Goal: Register for event/course

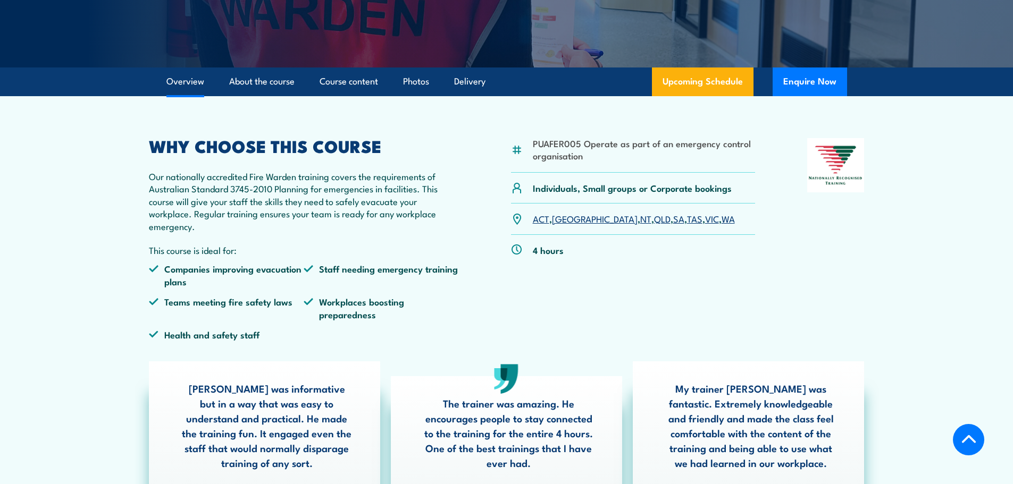
scroll to position [266, 0]
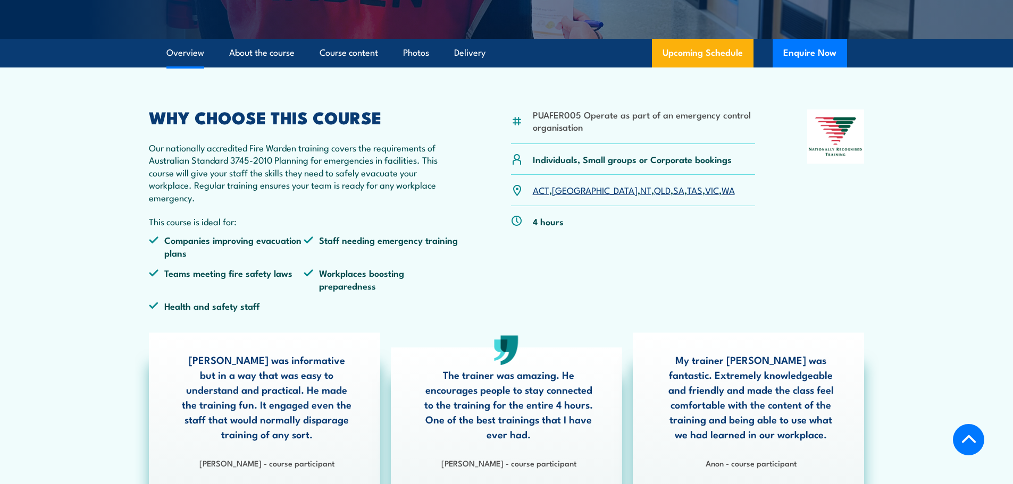
click at [564, 190] on link "[GEOGRAPHIC_DATA]" at bounding box center [595, 189] width 86 height 13
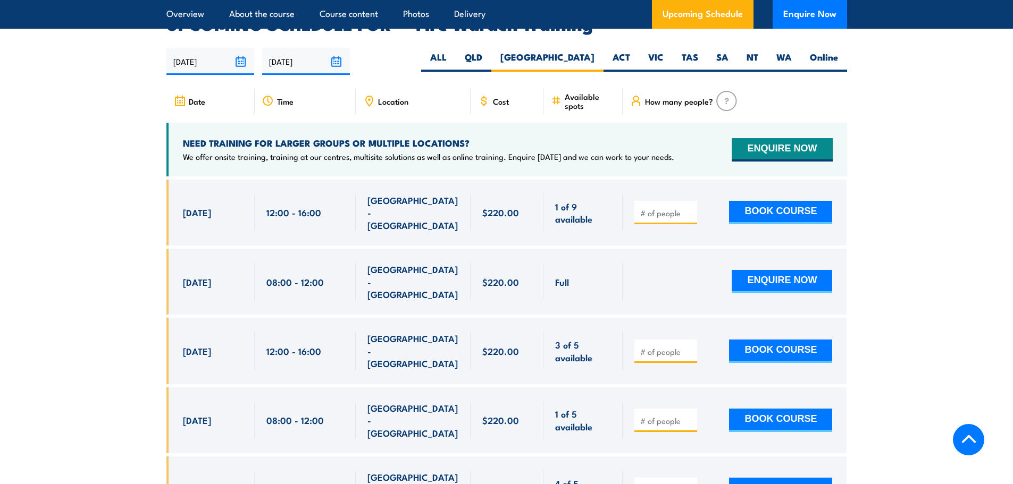
scroll to position [1765, 0]
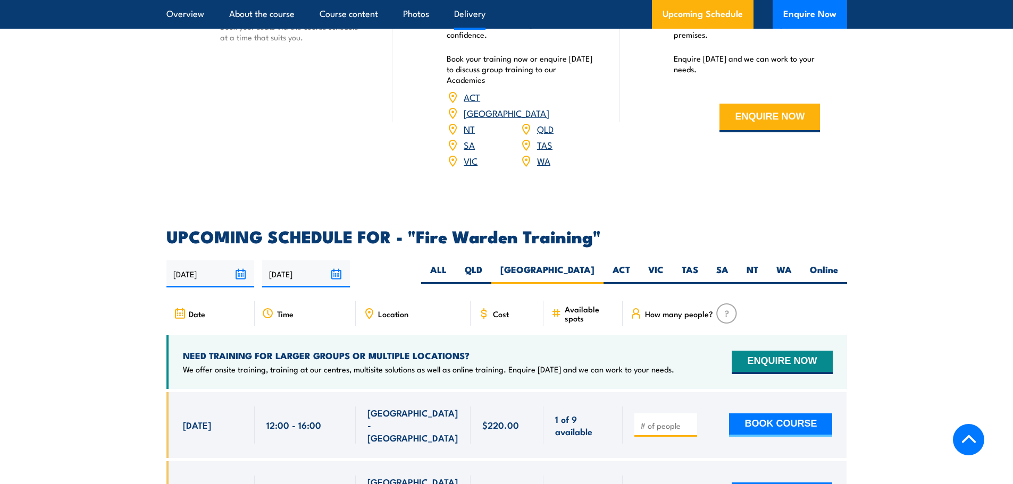
click at [389, 309] on span "Location" at bounding box center [393, 313] width 30 height 9
click at [379, 309] on span "Location" at bounding box center [393, 313] width 30 height 9
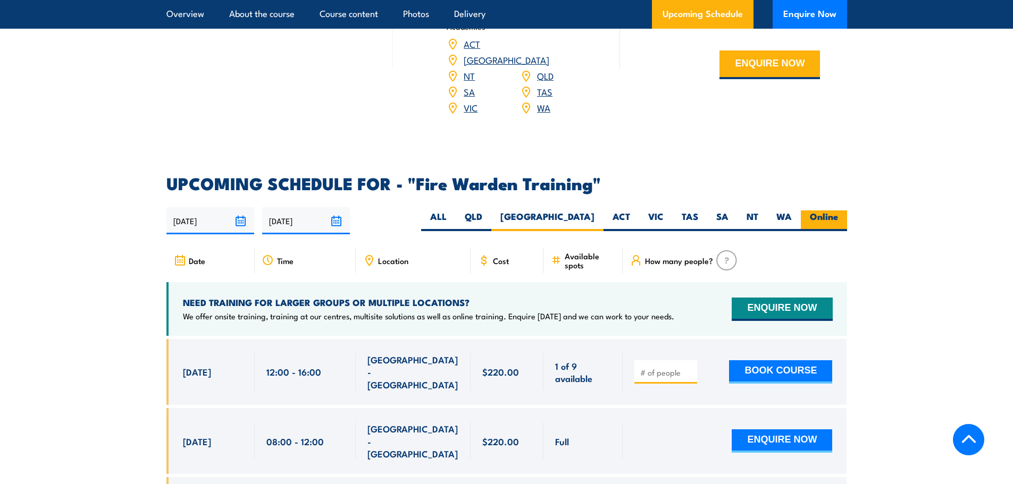
click at [826, 211] on label "Online" at bounding box center [824, 221] width 46 height 21
click at [838, 211] on input "Online" at bounding box center [841, 214] width 7 height 7
radio input "true"
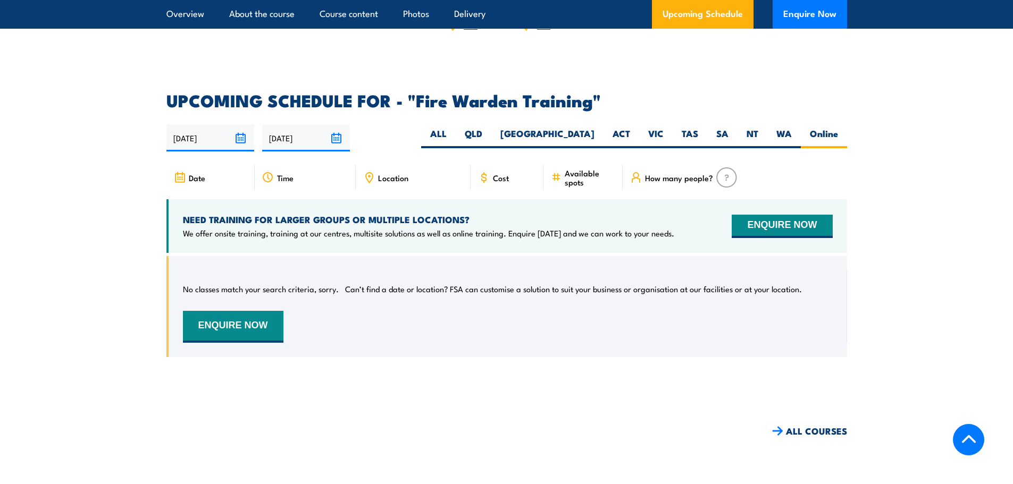
scroll to position [1895, 0]
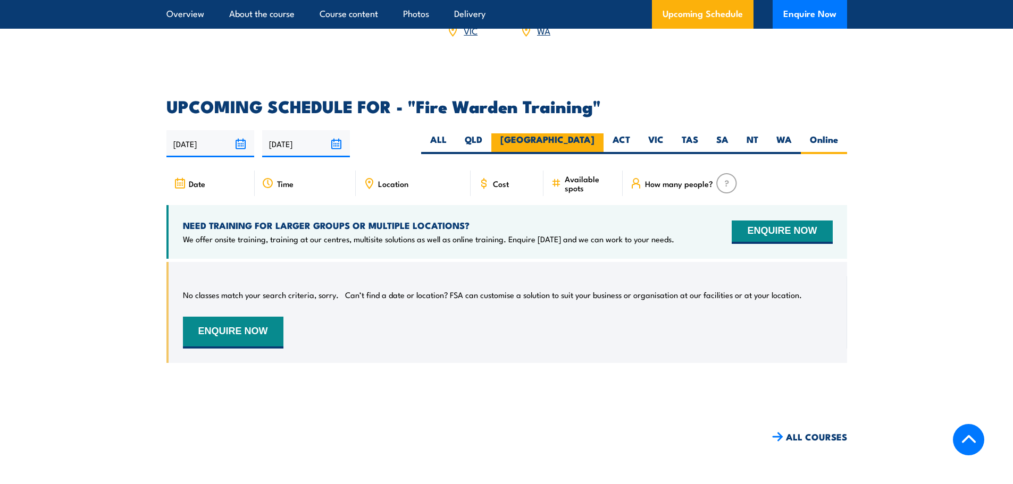
click at [580, 133] on label "[GEOGRAPHIC_DATA]" at bounding box center [547, 143] width 112 height 21
click at [594, 133] on input "[GEOGRAPHIC_DATA]" at bounding box center [597, 136] width 7 height 7
radio input "true"
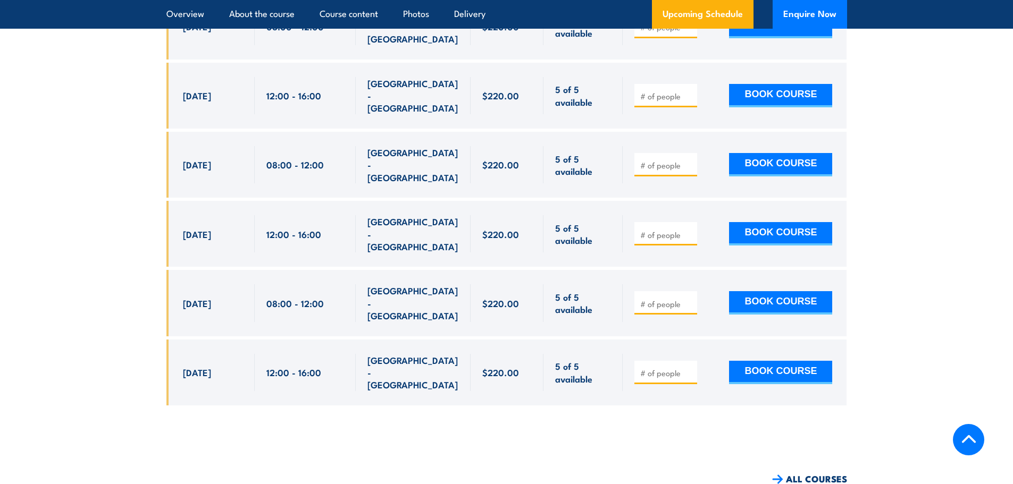
scroll to position [2935, 0]
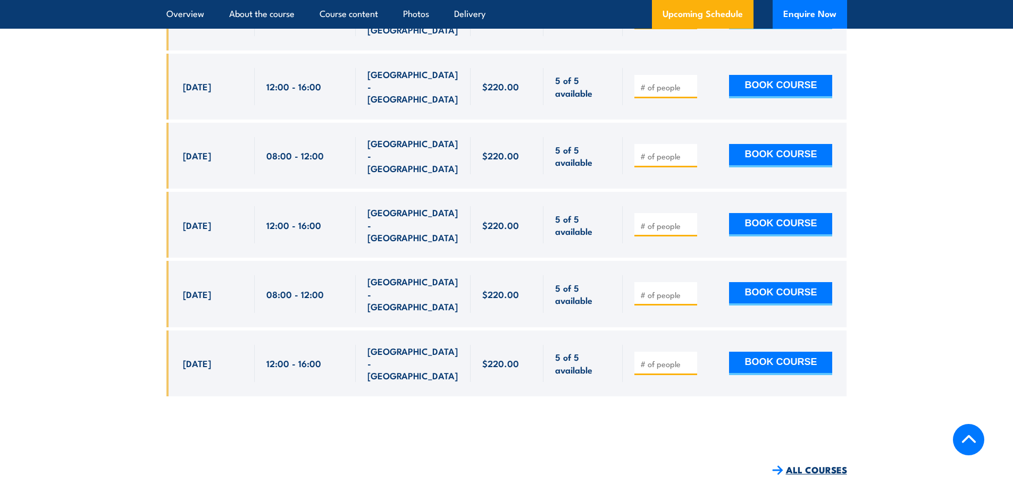
click at [801, 464] on link "ALL COURSES" at bounding box center [809, 470] width 75 height 12
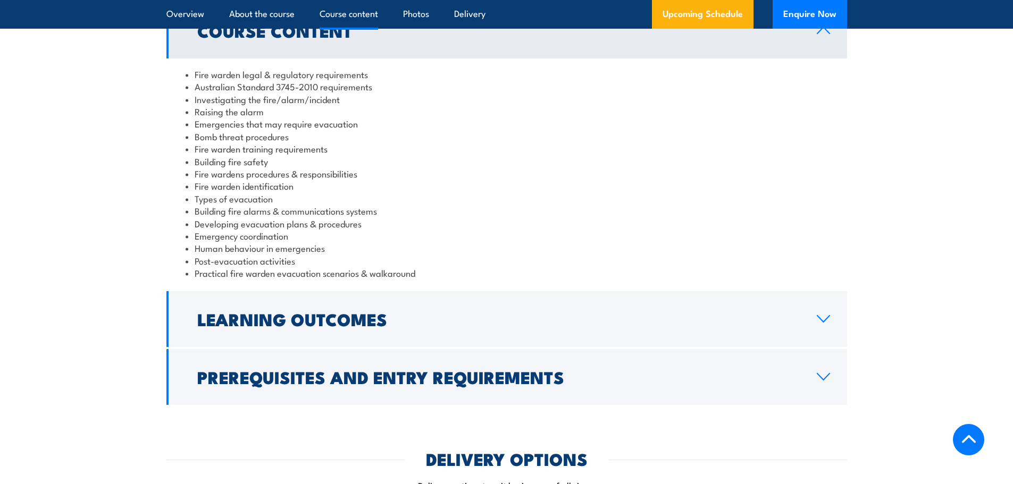
scroll to position [1170, 0]
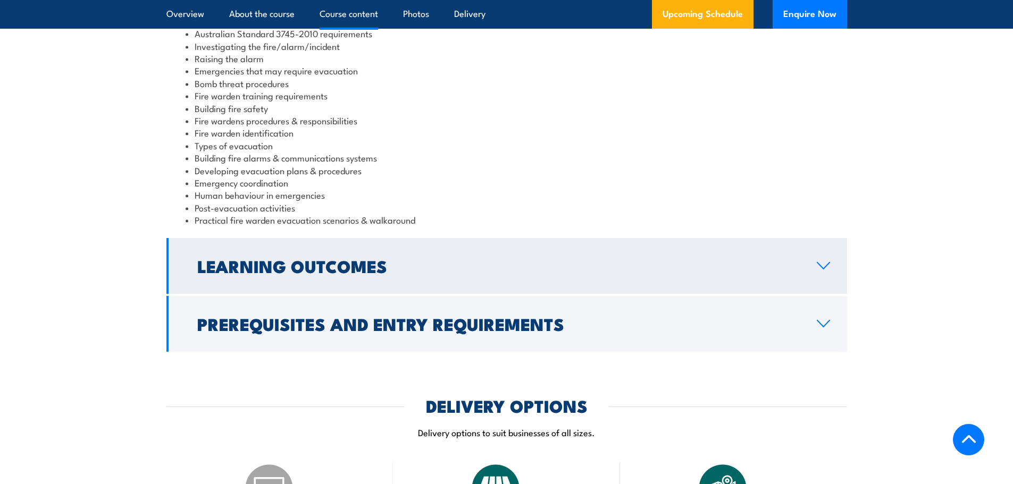
click at [718, 268] on h2 "Learning Outcomes" at bounding box center [498, 265] width 602 height 15
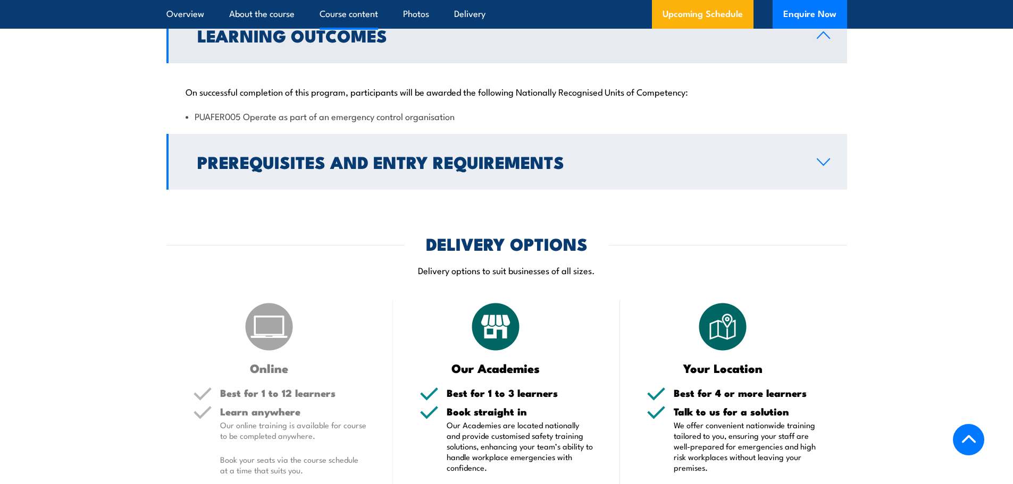
click at [704, 150] on link "Prerequisites and Entry Requirements" at bounding box center [506, 162] width 681 height 56
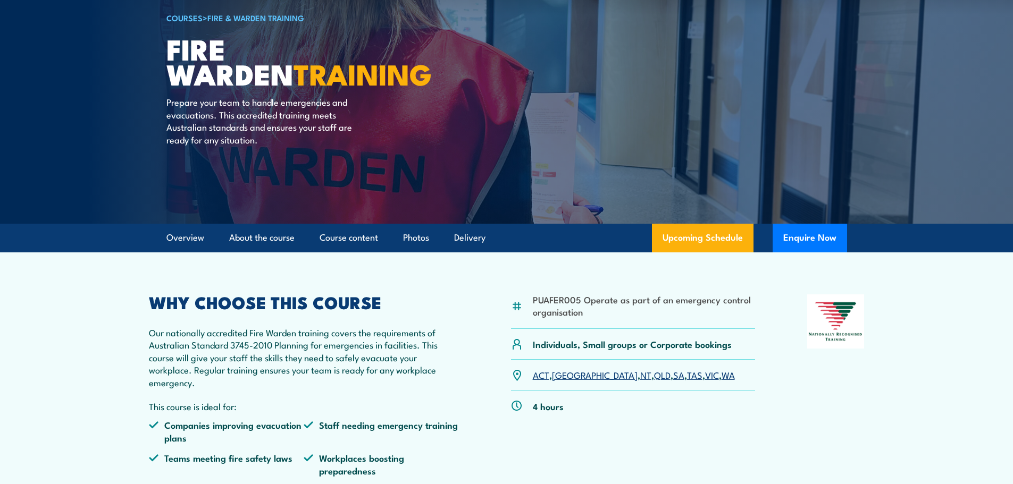
scroll to position [0, 0]
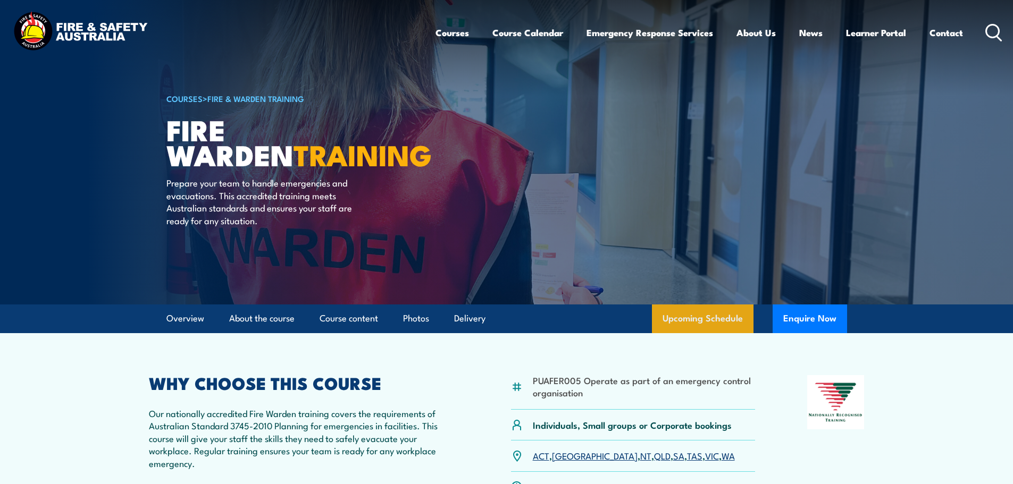
click at [690, 316] on link "Upcoming Schedule" at bounding box center [703, 319] width 102 height 29
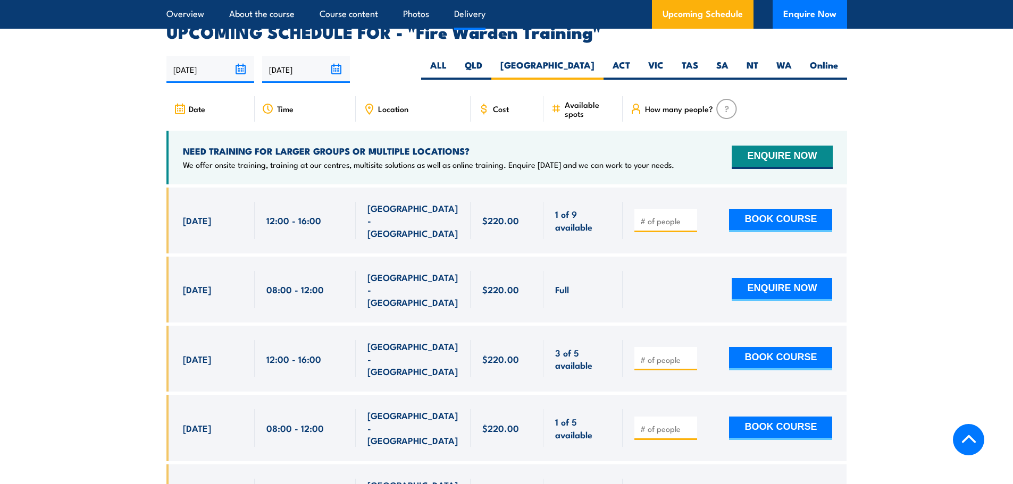
scroll to position [1842, 0]
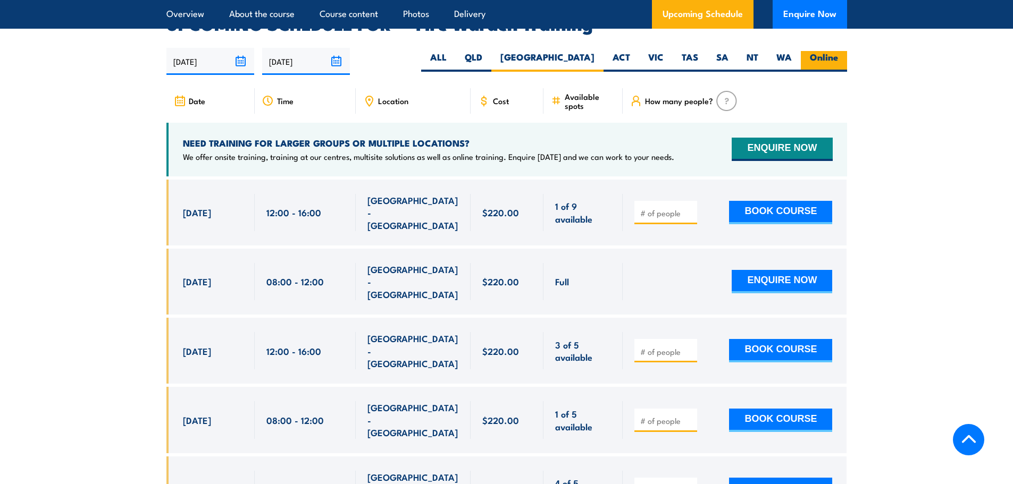
click at [833, 51] on label "Online" at bounding box center [824, 61] width 46 height 21
click at [838, 51] on input "Online" at bounding box center [841, 54] width 7 height 7
radio input "true"
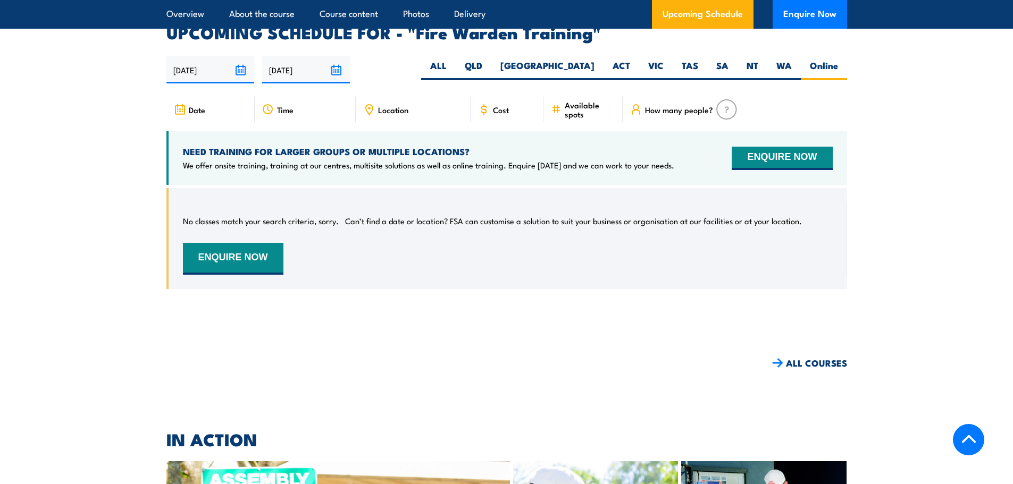
scroll to position [1978, 0]
